Goal: Information Seeking & Learning: Learn about a topic

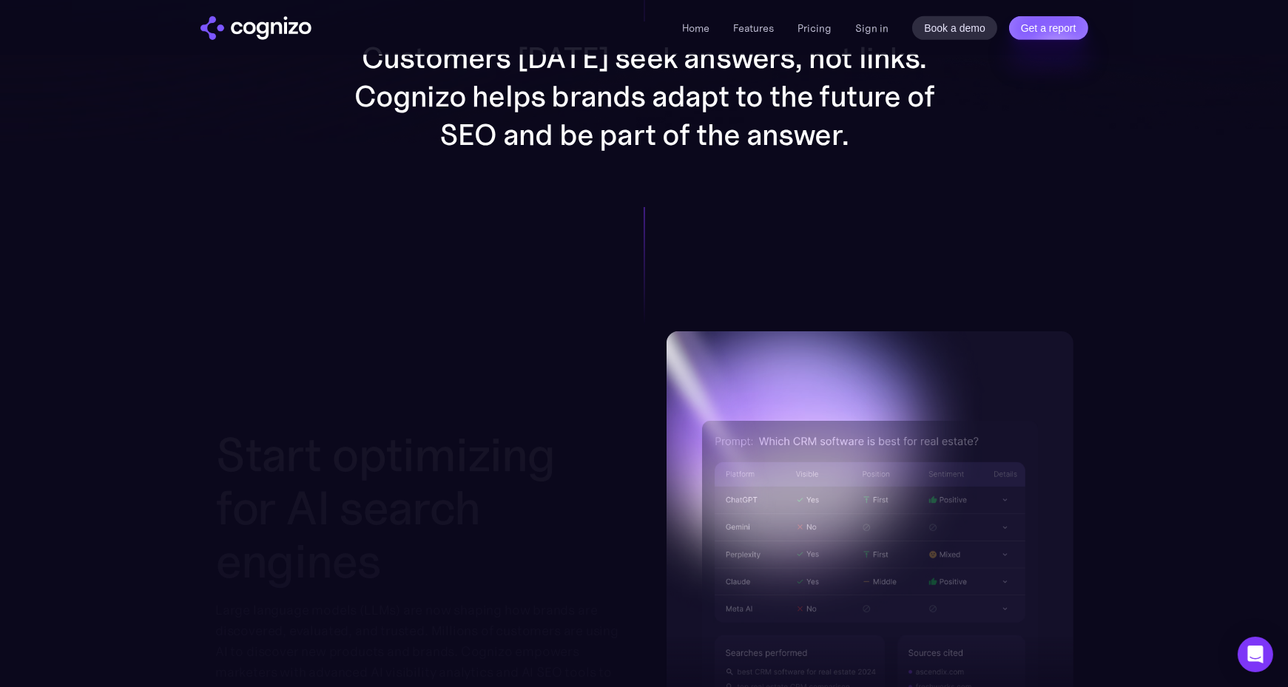
scroll to position [1258, 0]
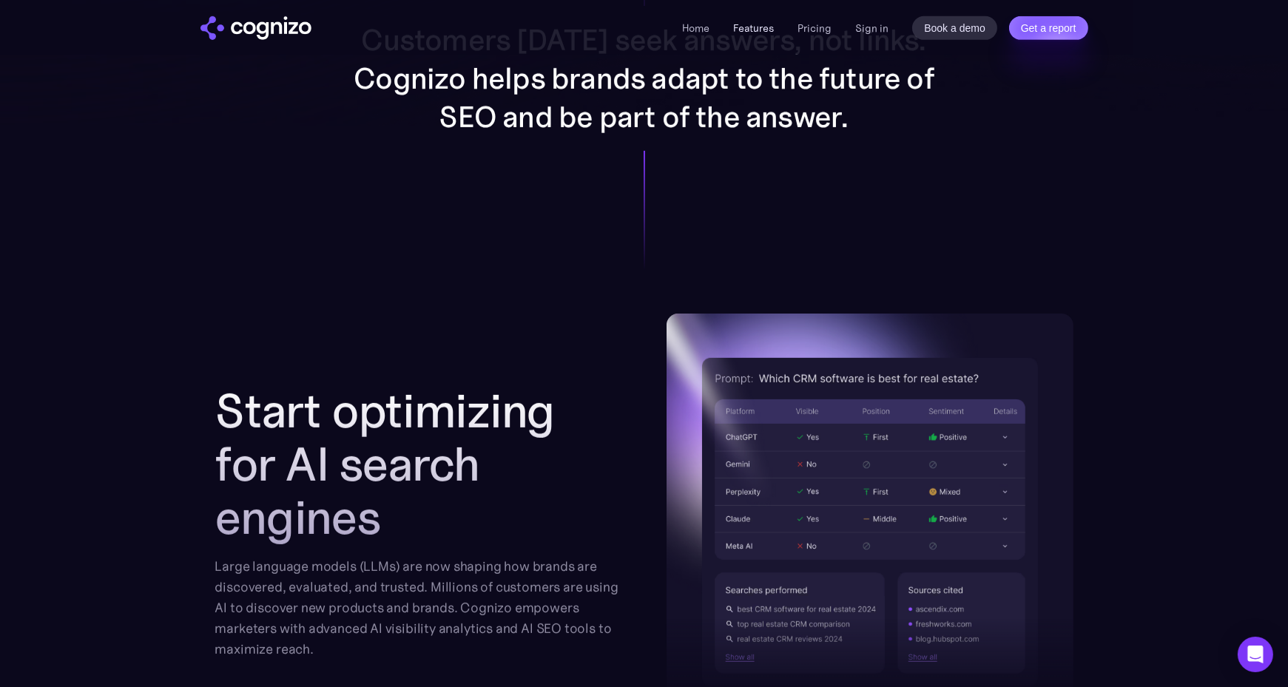
click at [761, 30] on link "Features" at bounding box center [753, 27] width 41 height 13
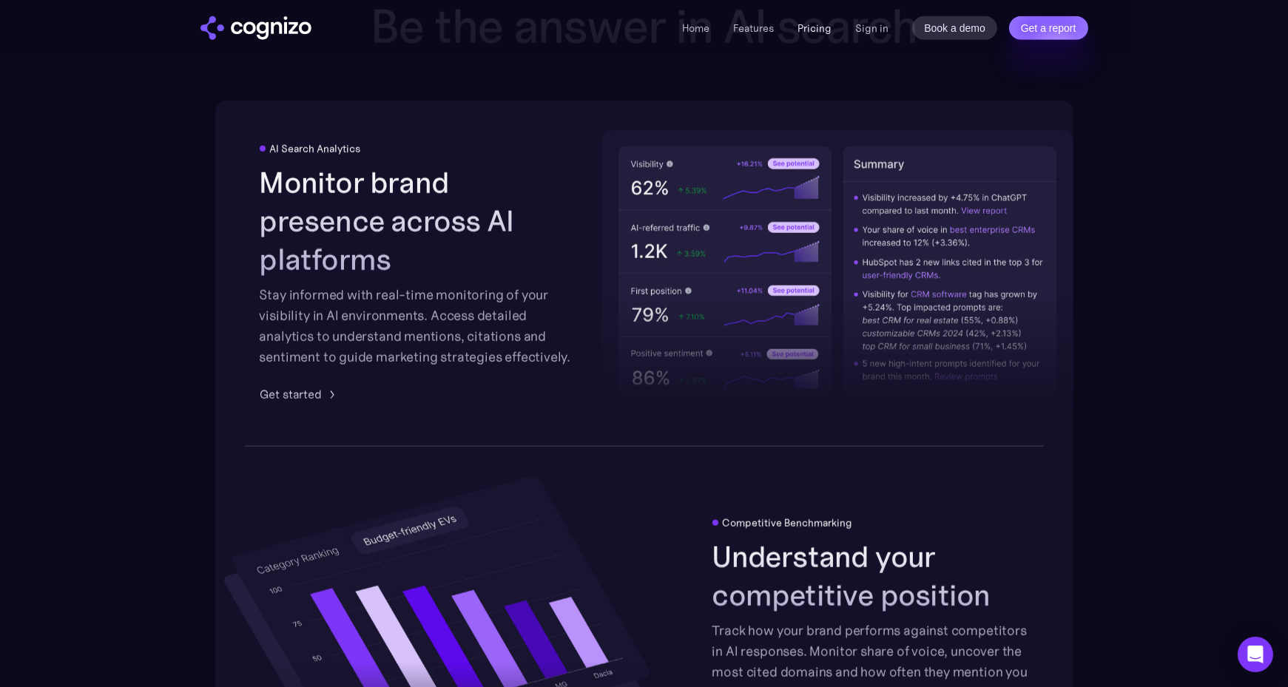
click at [829, 30] on link "Pricing" at bounding box center [815, 27] width 34 height 13
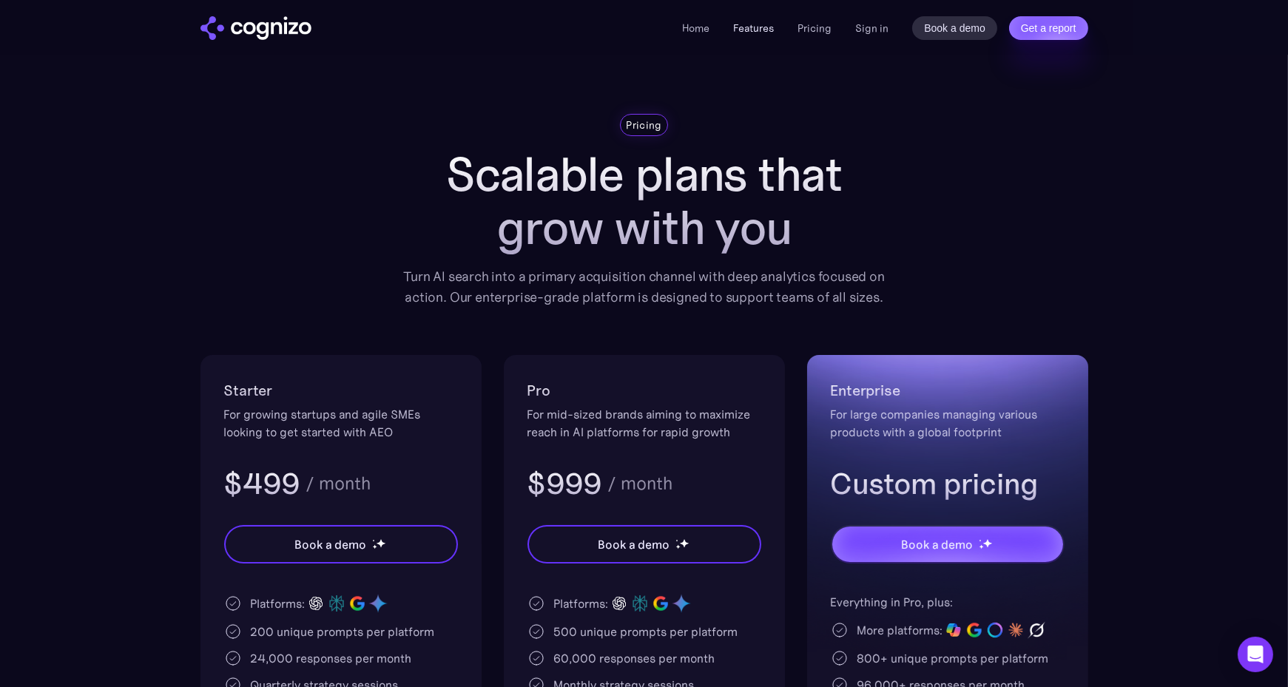
click at [774, 26] on link "Features" at bounding box center [753, 27] width 41 height 13
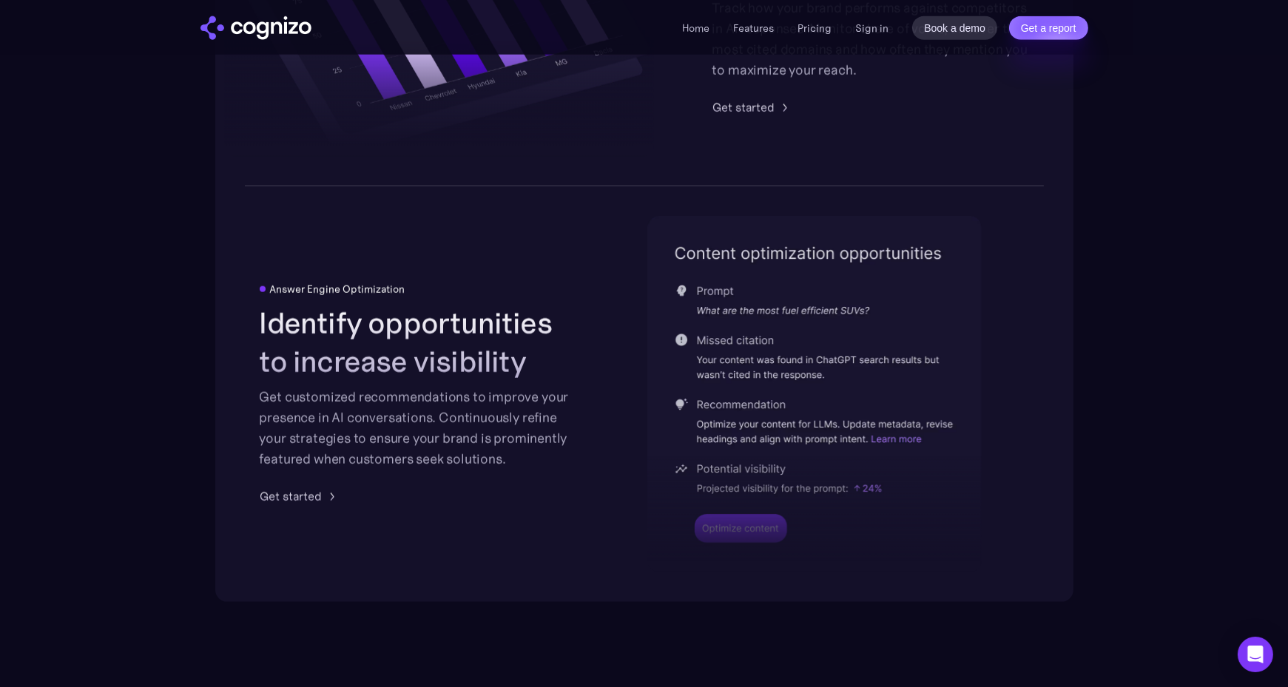
scroll to position [3046, 0]
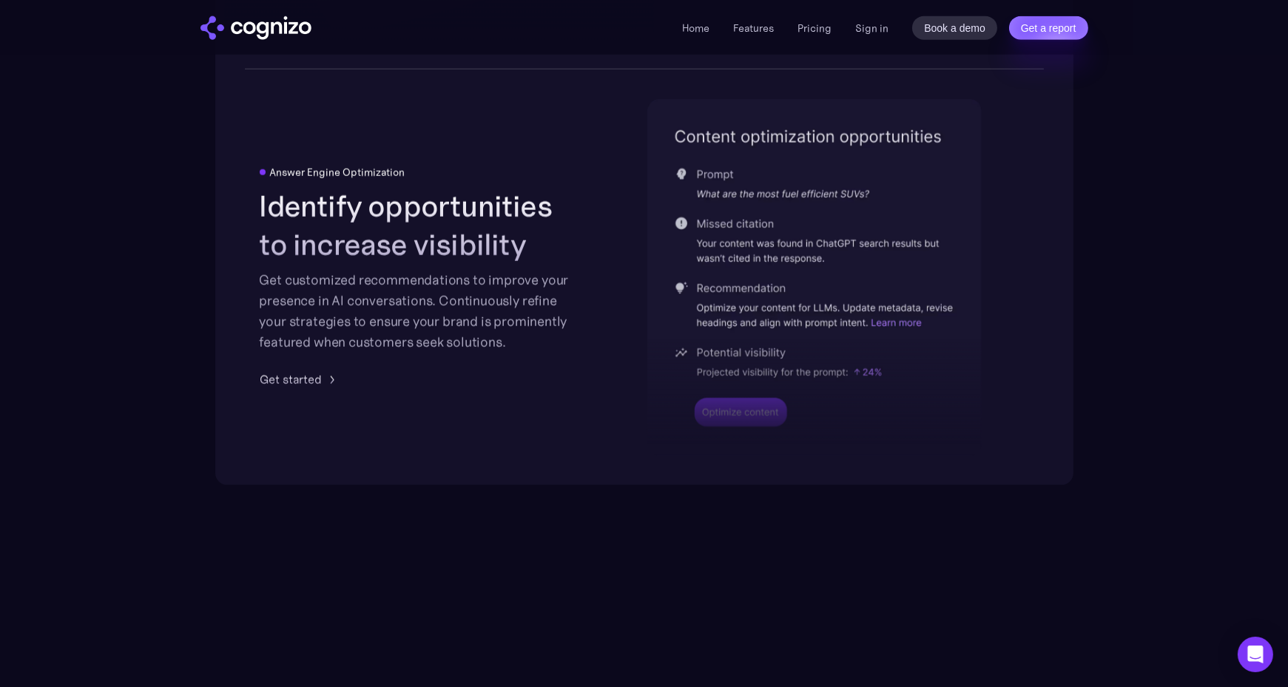
drag, startPoint x: 788, startPoint y: 191, endPoint x: 743, endPoint y: 174, distance: 48.2
click at [743, 174] on img at bounding box center [815, 277] width 334 height 356
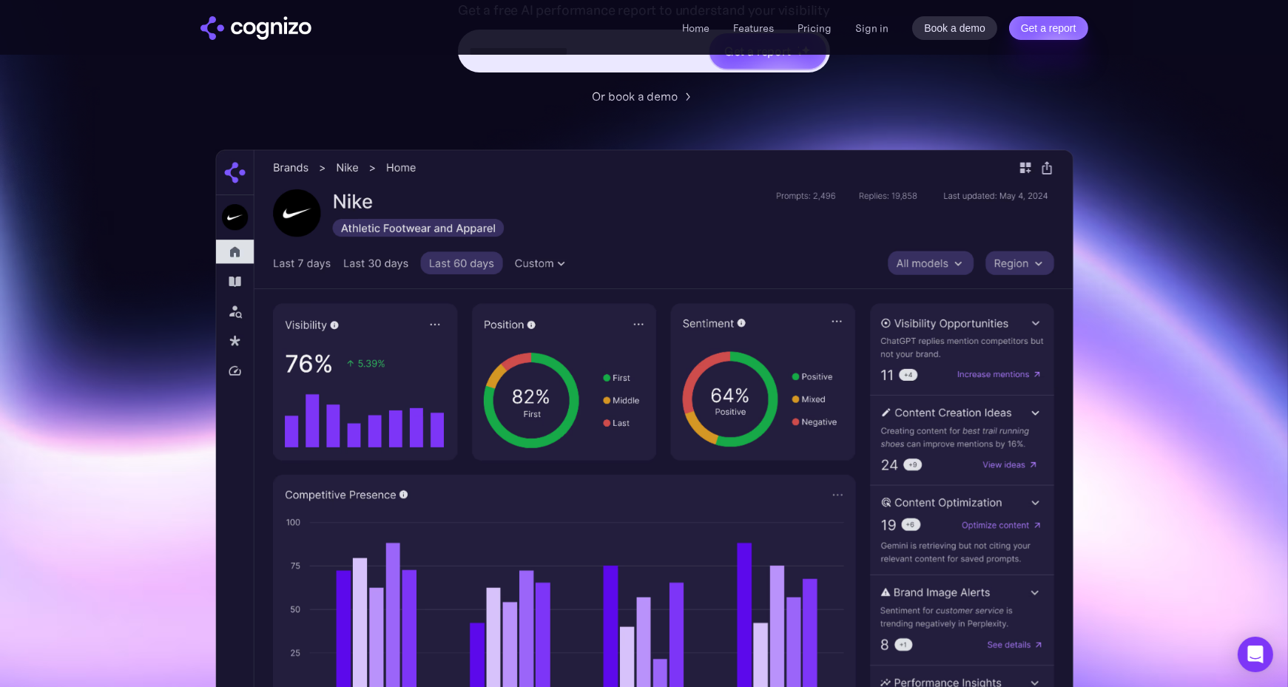
scroll to position [354, 0]
